Goal: Information Seeking & Learning: Learn about a topic

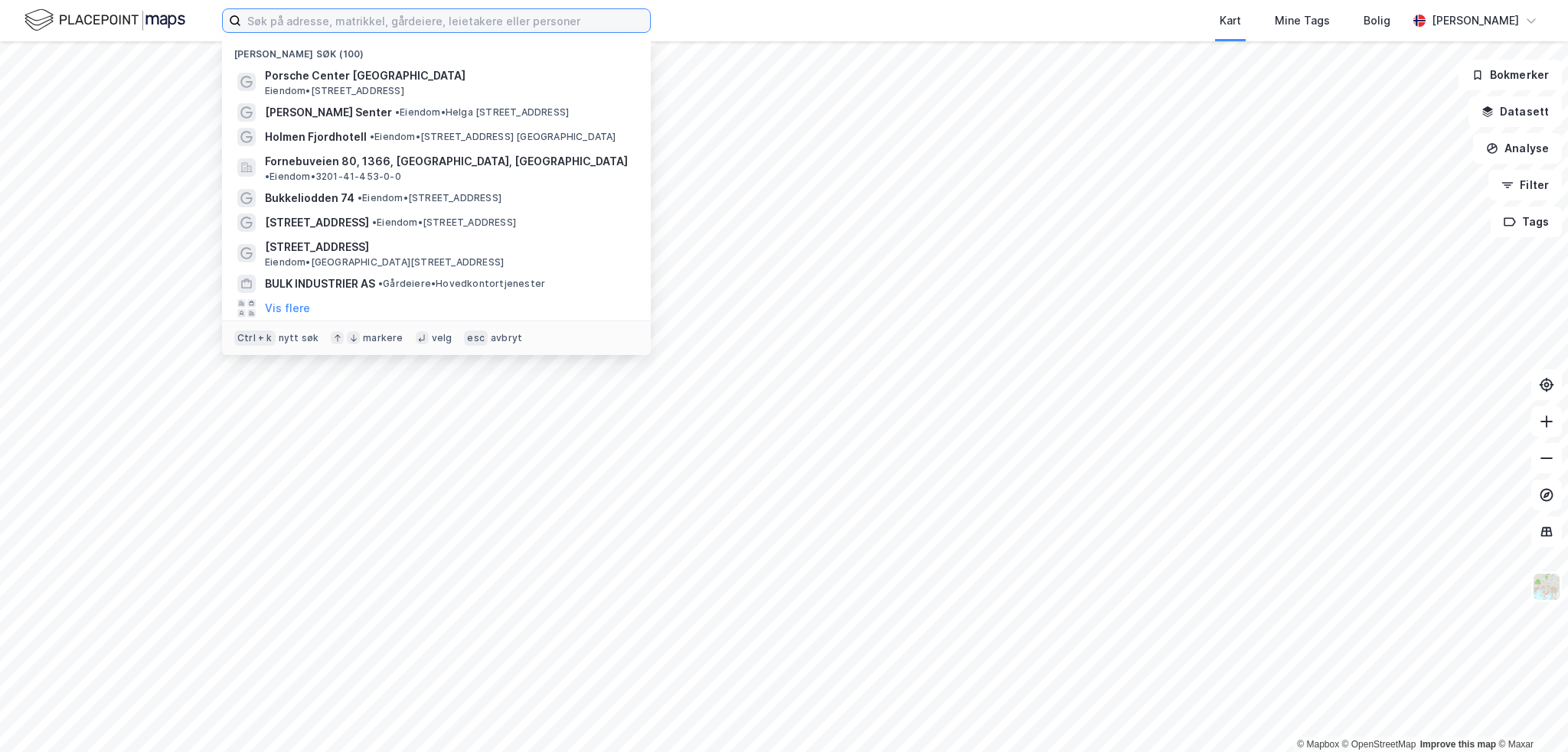
click at [292, 19] on input at bounding box center [446, 21] width 409 height 23
paste input "Zum AS"
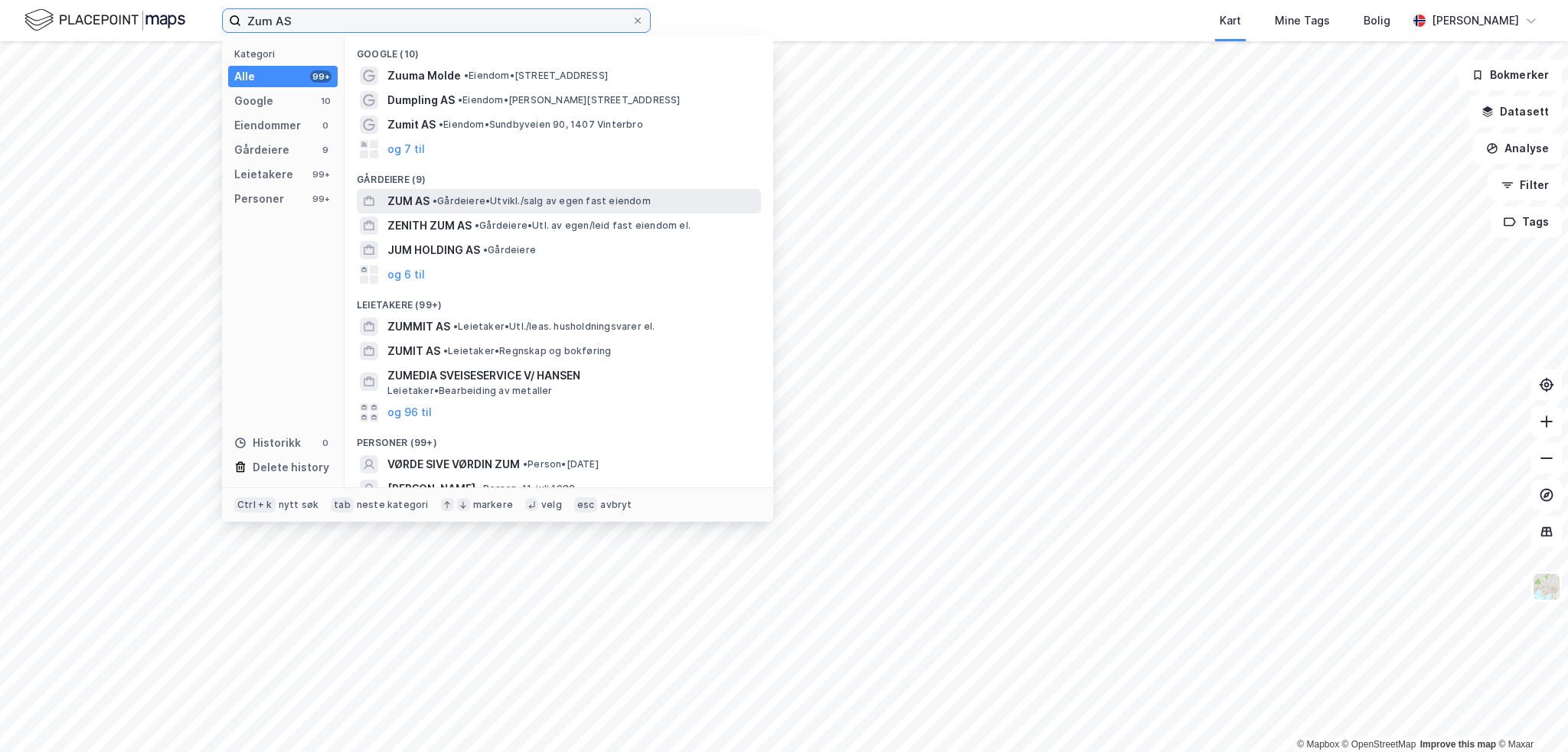
type input "Zum AS"
click at [474, 201] on span "• Gårdeiere • [GEOGRAPHIC_DATA]/salg av egen fast eiendom" at bounding box center [542, 200] width 218 height 12
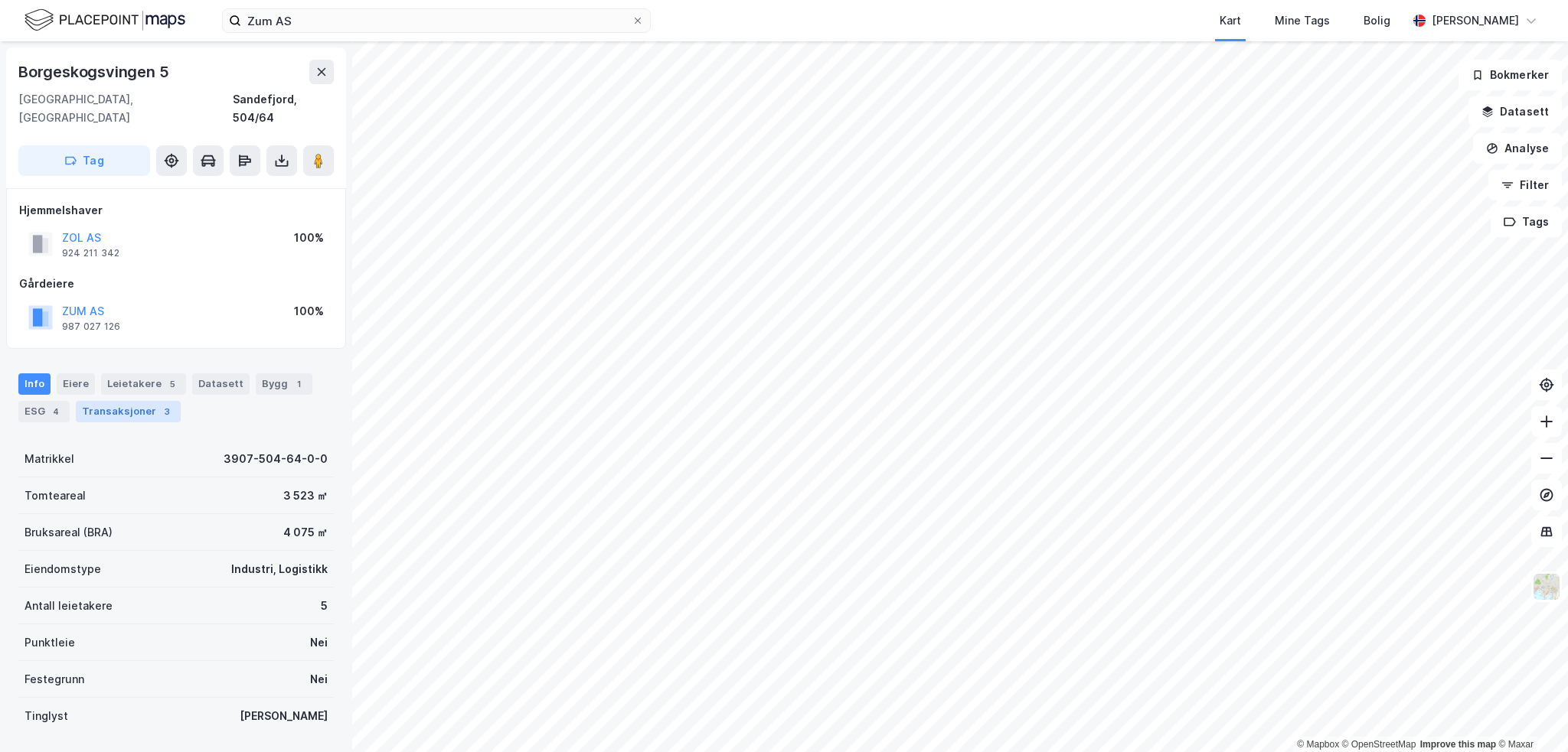
click at [129, 401] on div "Transaksjoner 3" at bounding box center [128, 411] width 105 height 22
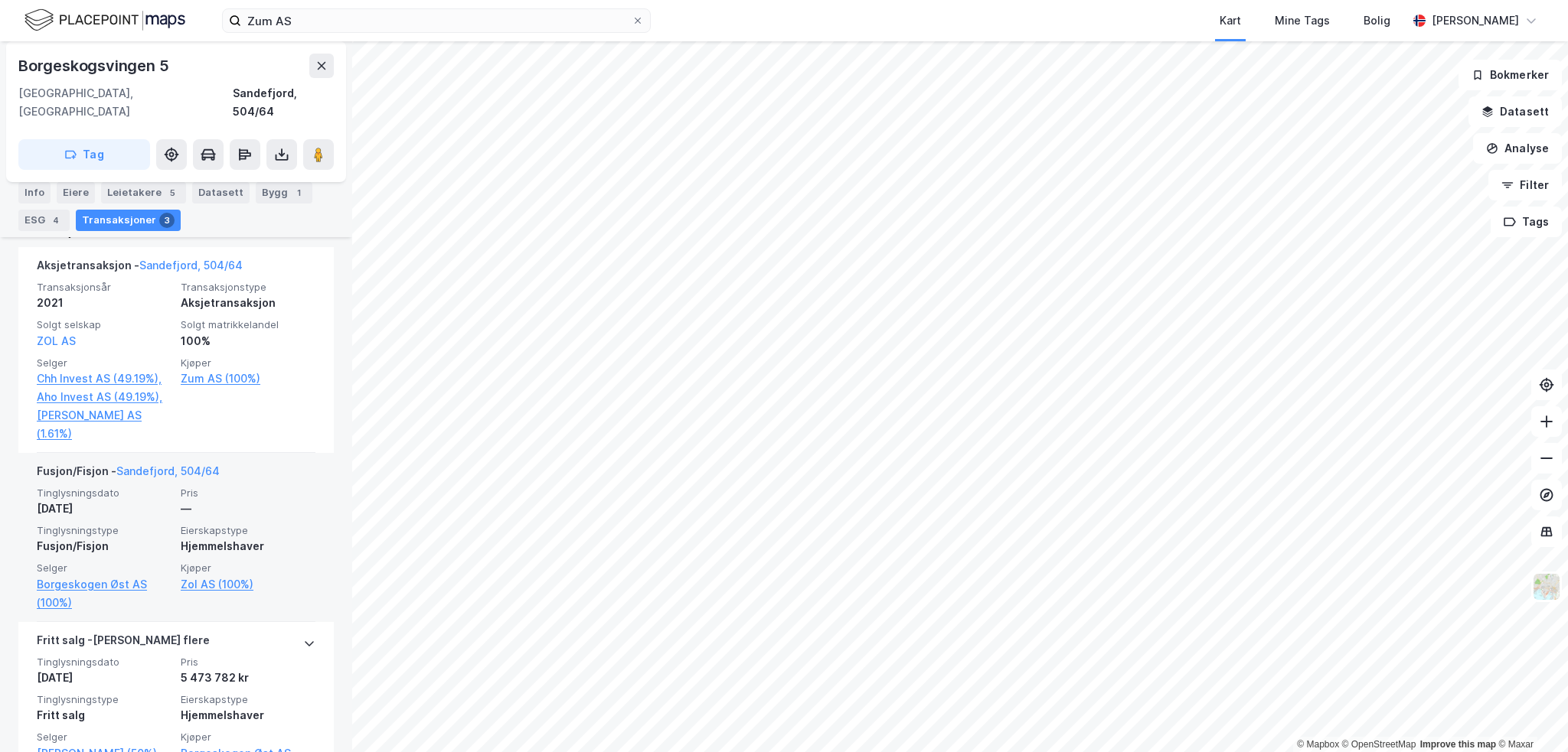
scroll to position [441, 0]
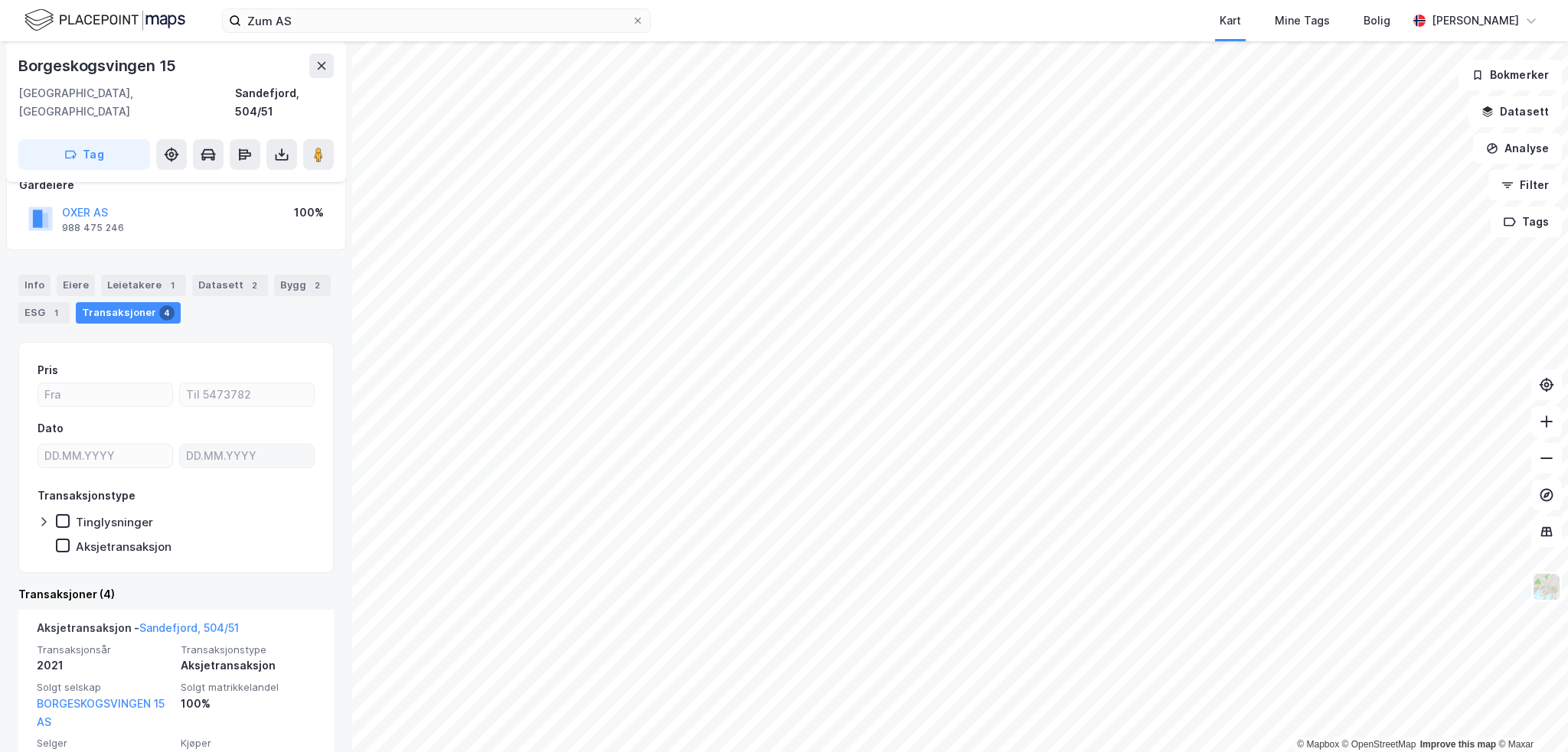
scroll to position [306, 0]
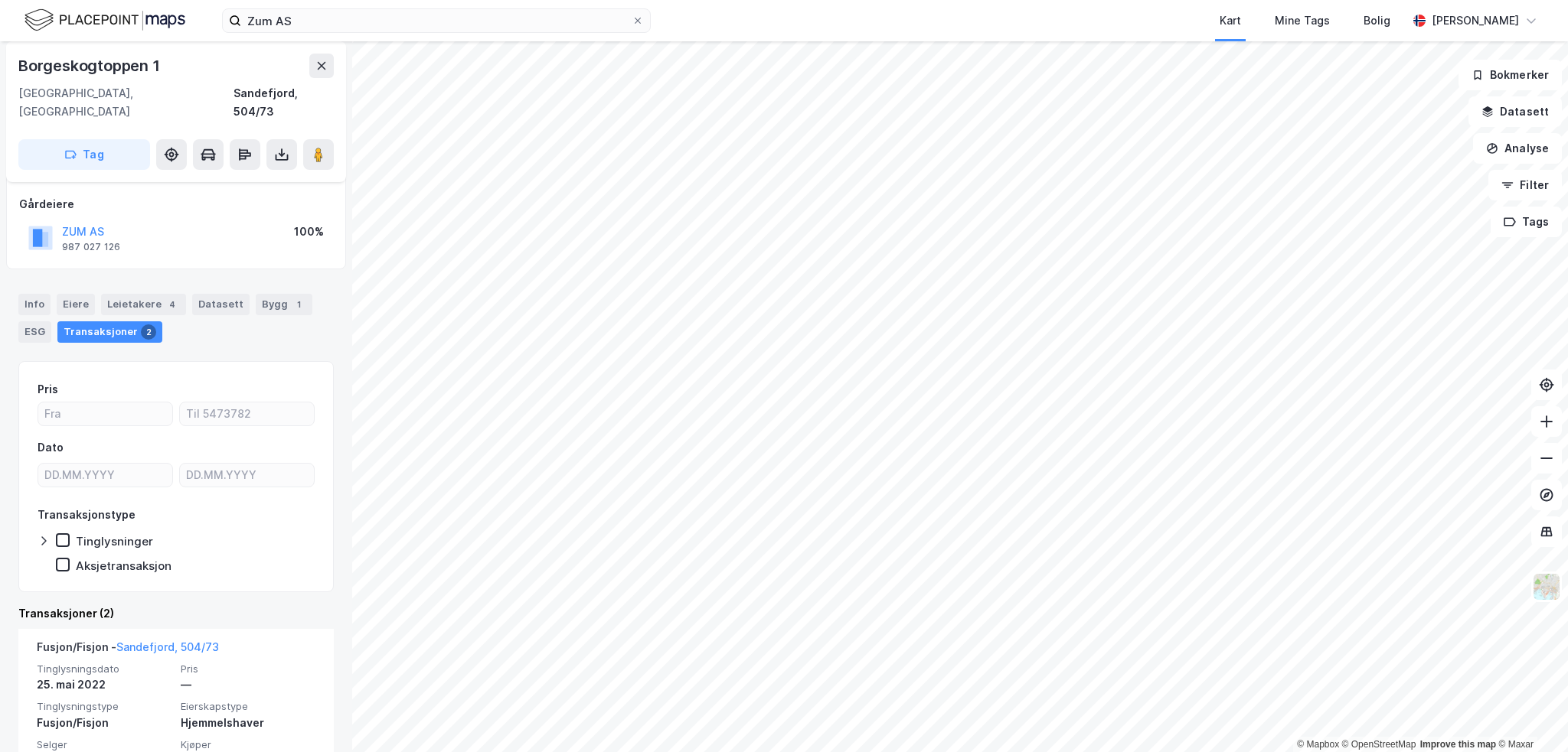
scroll to position [77, 0]
click at [159, 297] on div "Leietakere 4" at bounding box center [144, 307] width 85 height 22
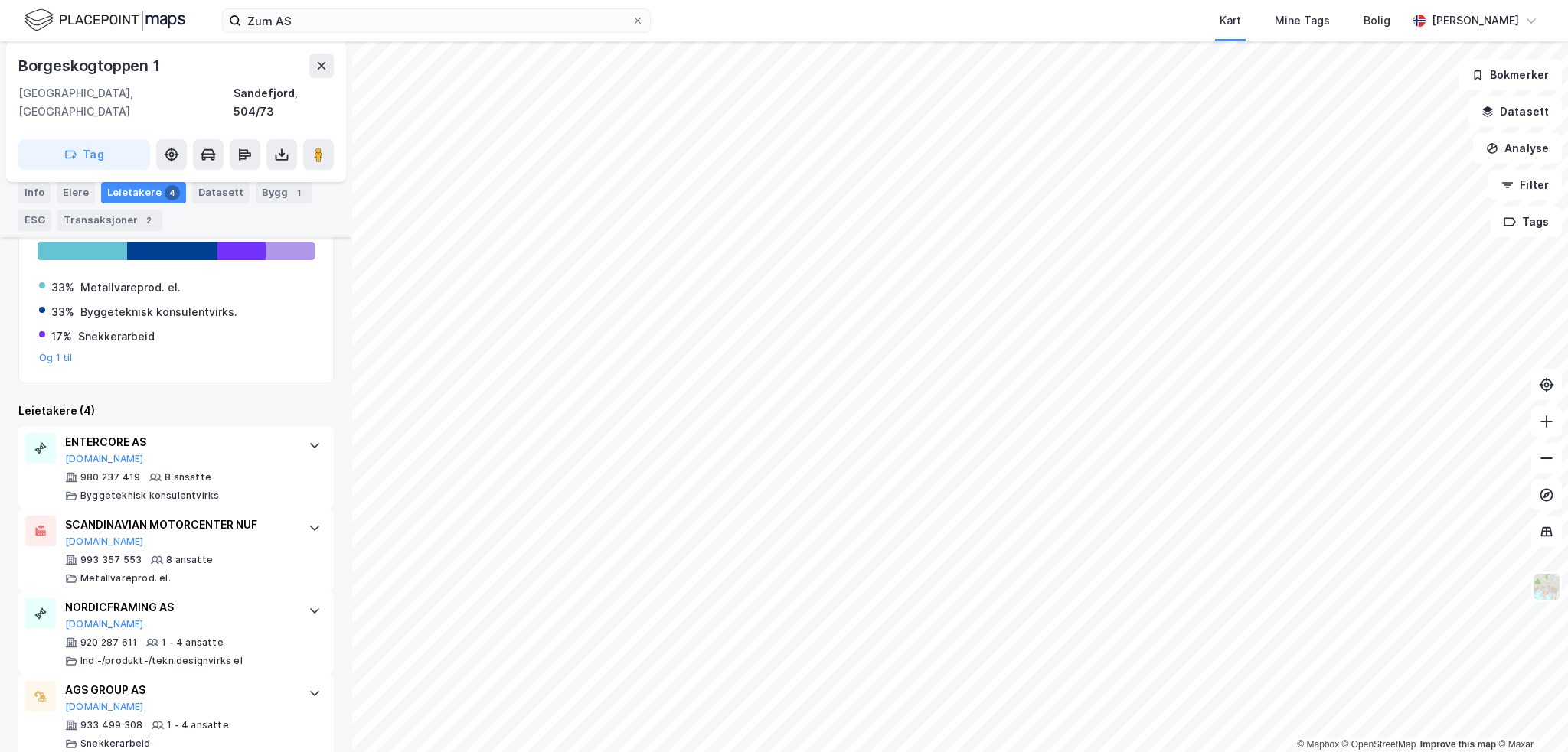
scroll to position [294, 0]
